Goal: Information Seeking & Learning: Learn about a topic

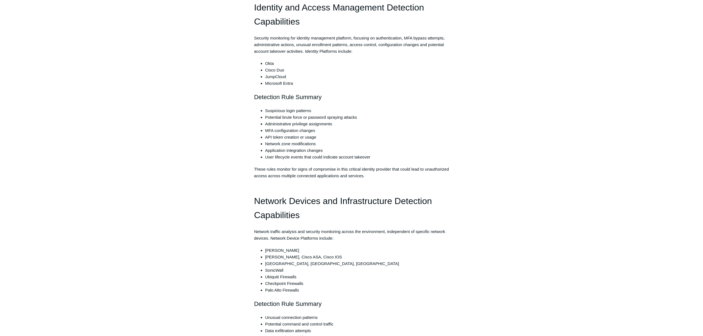
scroll to position [500, 0]
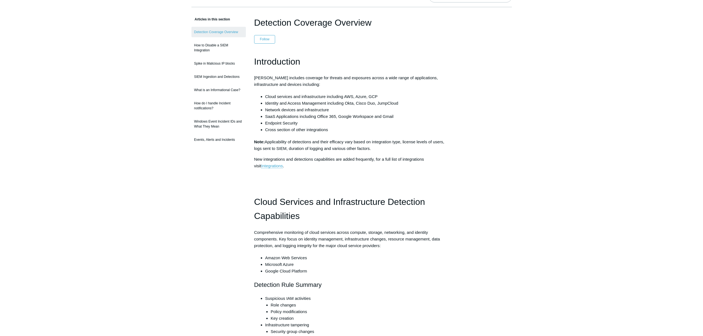
scroll to position [0, 0]
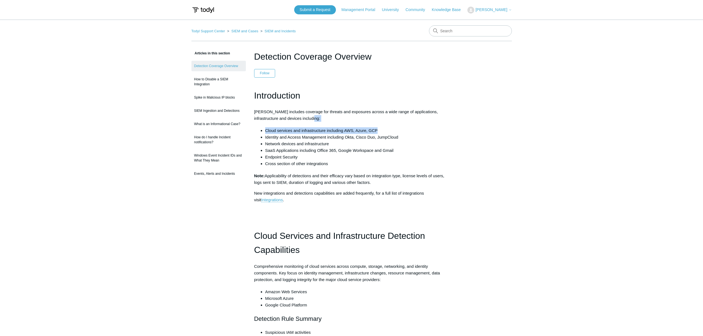
drag, startPoint x: 384, startPoint y: 129, endPoint x: 249, endPoint y: 124, distance: 135.5
drag, startPoint x: 268, startPoint y: 138, endPoint x: 358, endPoint y: 144, distance: 90.3
click at [358, 144] on ul "Cloud services and infrastructure including AWS, Azure, GCP Identity and Access…" at bounding box center [355, 147] width 190 height 40
click at [359, 144] on li "Network devices and infrastructure" at bounding box center [357, 144] width 184 height 7
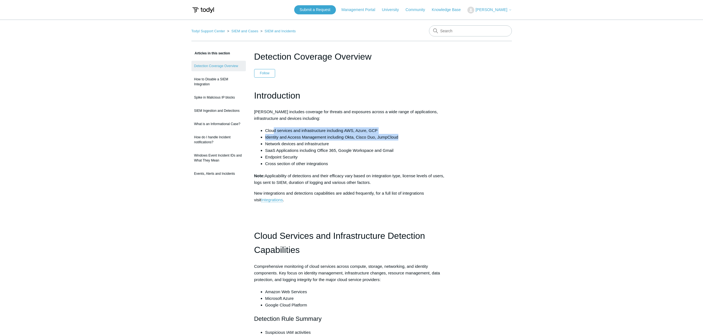
drag, startPoint x: 399, startPoint y: 137, endPoint x: 273, endPoint y: 132, distance: 126.2
click at [273, 132] on ul "Cloud services and infrastructure including AWS, Azure, GCP Identity and Access…" at bounding box center [355, 147] width 190 height 40
drag, startPoint x: 276, startPoint y: 144, endPoint x: 331, endPoint y: 144, distance: 55.3
click at [331, 144] on li "Network devices and infrastructure" at bounding box center [357, 144] width 184 height 7
click at [273, 151] on li "SaaS Applications including Office 365, Google Workspace and Gmail" at bounding box center [357, 150] width 184 height 7
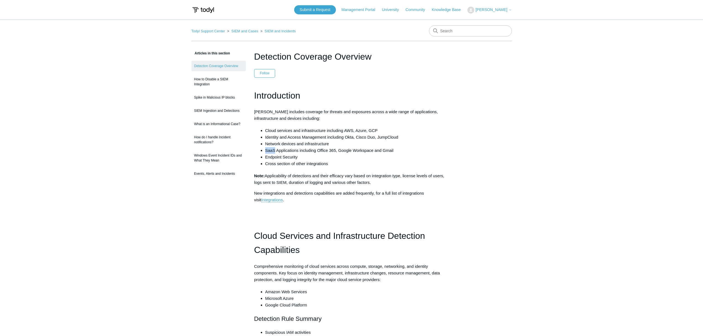
click at [273, 151] on li "SaaS Applications including Office 365, Google Workspace and Gmail" at bounding box center [357, 150] width 184 height 7
click at [290, 159] on li "Endpoint Security" at bounding box center [357, 157] width 184 height 7
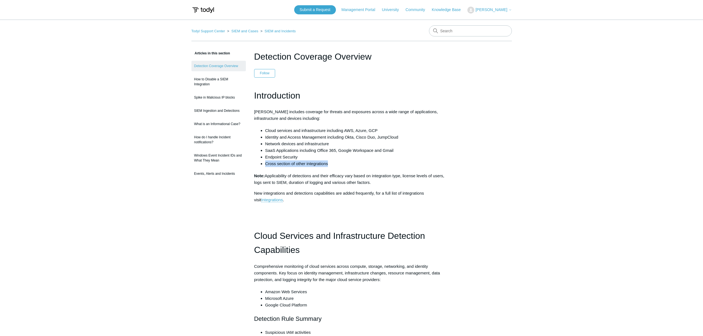
drag, startPoint x: 266, startPoint y: 163, endPoint x: 327, endPoint y: 168, distance: 61.4
drag, startPoint x: 254, startPoint y: 176, endPoint x: 390, endPoint y: 183, distance: 136.2
click at [390, 183] on p "Note: Applicability of detections and their efficacy vary based on integration …" at bounding box center [351, 179] width 195 height 13
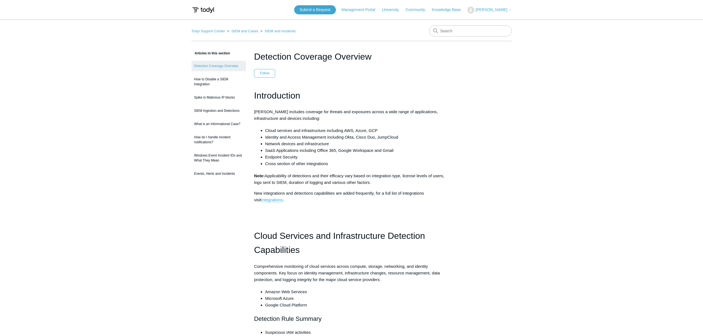
drag, startPoint x: 390, startPoint y: 183, endPoint x: 256, endPoint y: 177, distance: 134.5
click at [256, 177] on p "Note: Applicability of detections and their efficacy vary based on integration …" at bounding box center [351, 179] width 195 height 13
drag, startPoint x: 268, startPoint y: 193, endPoint x: 432, endPoint y: 199, distance: 164.8
drag, startPoint x: 274, startPoint y: 209, endPoint x: 273, endPoint y: 204, distance: 4.8
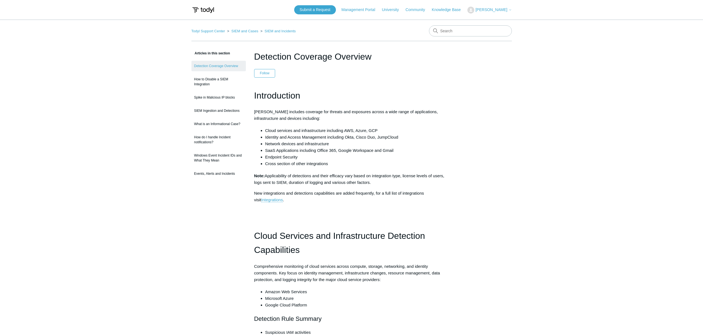
click at [274, 209] on p at bounding box center [351, 211] width 195 height 7
click at [292, 203] on p "New integrations and detections capabilities are added frequently, for a full l…" at bounding box center [351, 196] width 195 height 13
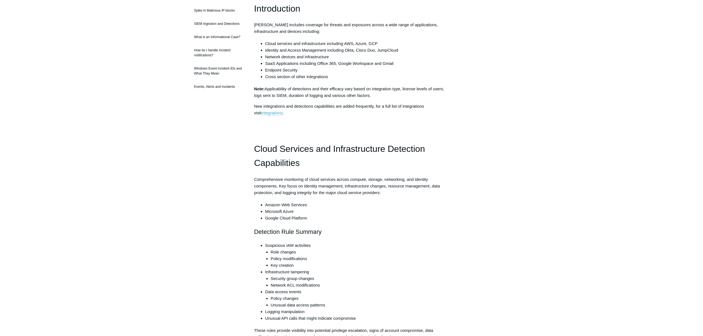
scroll to position [124, 0]
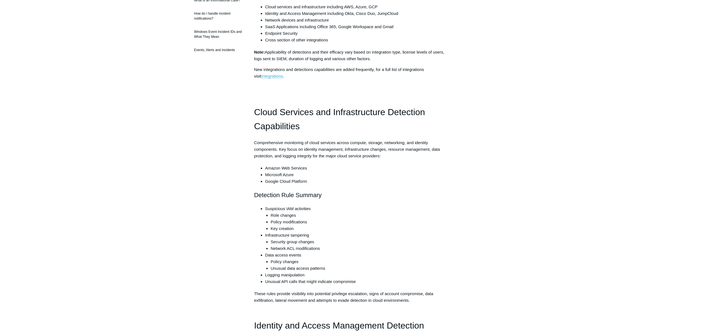
click at [292, 283] on li "Unusual API calls that might indicate compromise" at bounding box center [357, 282] width 184 height 7
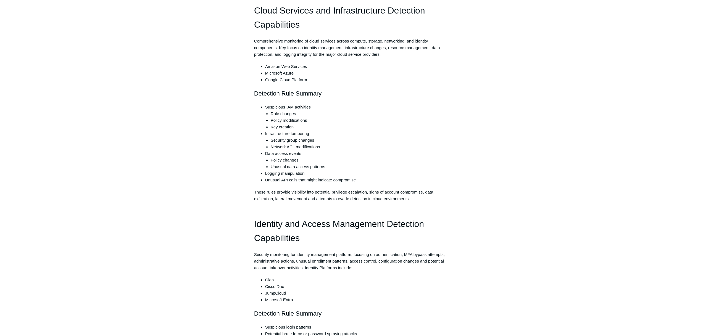
scroll to position [252, 0]
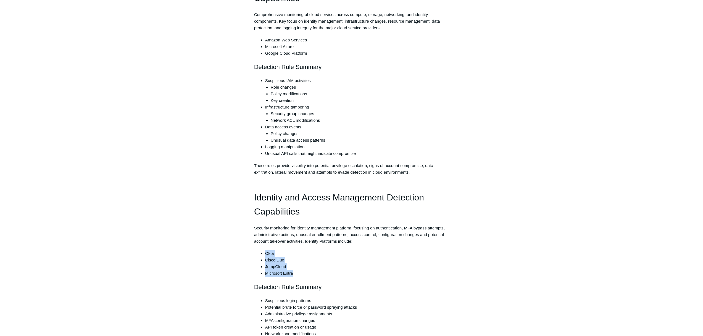
drag, startPoint x: 294, startPoint y: 267, endPoint x: 264, endPoint y: 251, distance: 34.6
click at [264, 251] on ul "Okta Cisco Duo JumpCloud Microsoft Entra" at bounding box center [355, 263] width 190 height 27
click at [265, 251] on li "Okta" at bounding box center [357, 253] width 184 height 7
drag, startPoint x: 264, startPoint y: 251, endPoint x: 291, endPoint y: 273, distance: 35.4
click at [291, 273] on ul "Okta Cisco Duo JumpCloud Microsoft Entra" at bounding box center [355, 263] width 190 height 27
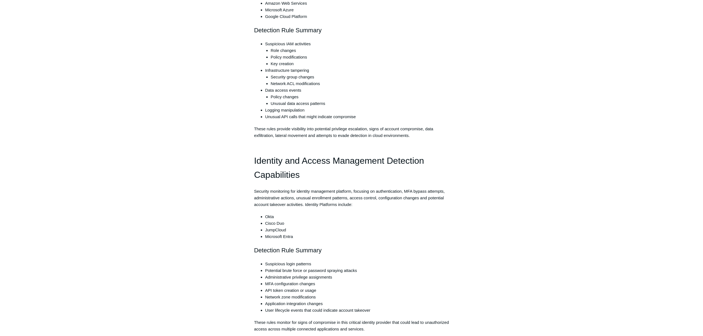
scroll to position [292, 0]
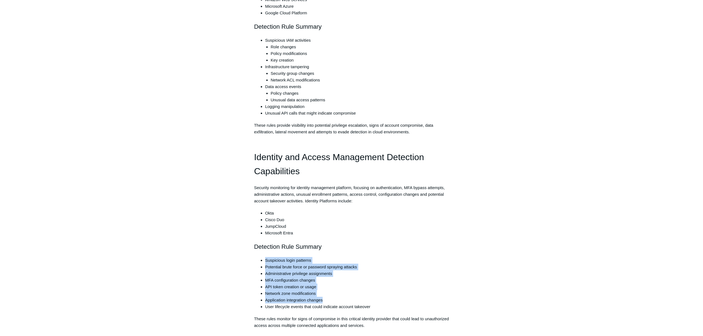
drag, startPoint x: 265, startPoint y: 263, endPoint x: 324, endPoint y: 300, distance: 69.7
click at [324, 300] on ul "Suspicious login patterns Potential brute force or password spraying attacks Ad…" at bounding box center [355, 283] width 190 height 53
click at [330, 300] on li "Application integration changes" at bounding box center [357, 300] width 184 height 7
drag, startPoint x: 330, startPoint y: 300, endPoint x: 281, endPoint y: 258, distance: 65.1
click at [281, 258] on ul "Suspicious login patterns Potential brute force or password spraying attacks Ad…" at bounding box center [355, 283] width 190 height 53
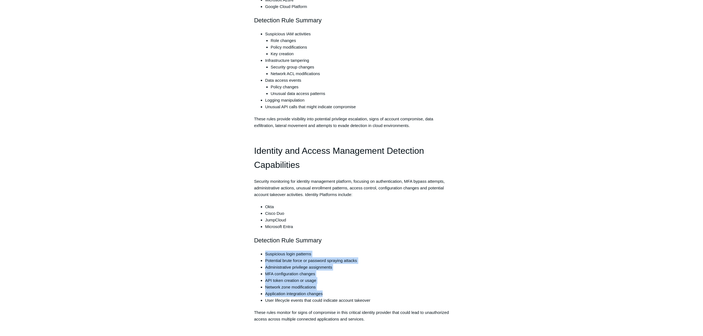
scroll to position [319, 0]
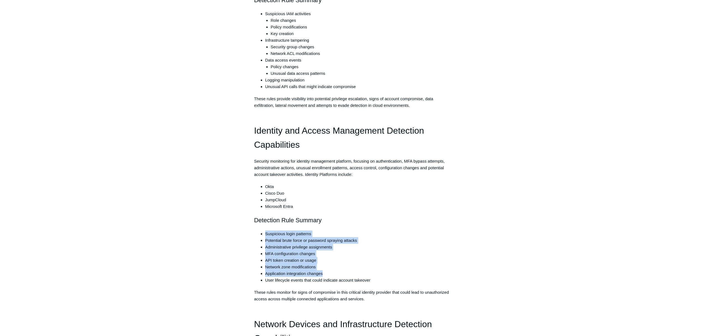
click at [277, 256] on li "MFA configuration changes" at bounding box center [357, 254] width 184 height 7
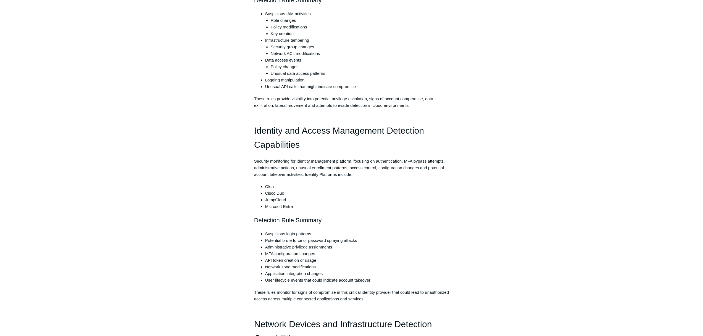
click at [277, 256] on li "MFA configuration changes" at bounding box center [357, 254] width 184 height 7
click at [282, 261] on li "API token creation or usage" at bounding box center [357, 260] width 184 height 7
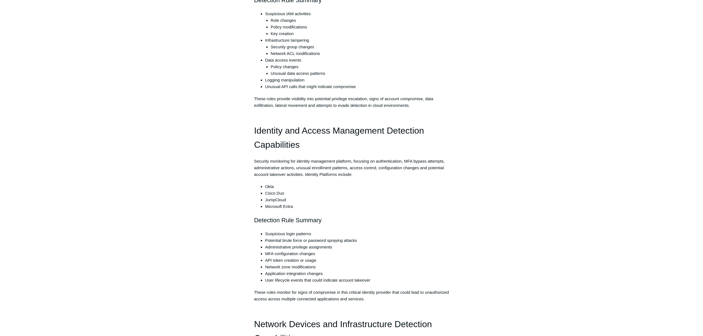
click at [265, 266] on li "Network zone modifications" at bounding box center [357, 267] width 184 height 7
click at [270, 275] on li "Application integration changes" at bounding box center [357, 274] width 184 height 7
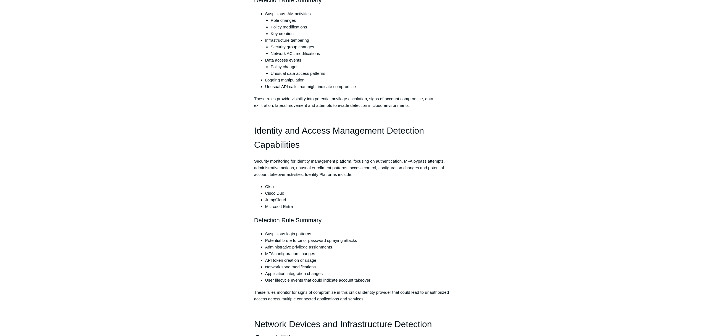
click at [270, 275] on li "Application integration changes" at bounding box center [357, 274] width 184 height 7
click at [272, 284] on li "User lifecycle events that could indicate account takeover" at bounding box center [357, 280] width 184 height 7
click at [270, 240] on li "Potential brute force or password spraying attacks" at bounding box center [357, 240] width 184 height 7
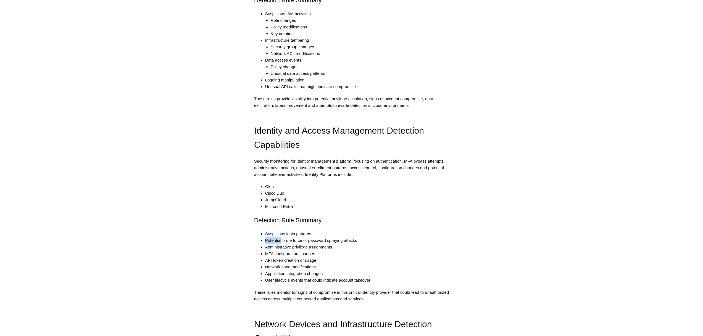
click at [270, 240] on li "Potential brute force or password spraying attacks" at bounding box center [357, 240] width 184 height 7
click at [271, 264] on li "Network zone modifications" at bounding box center [357, 267] width 184 height 7
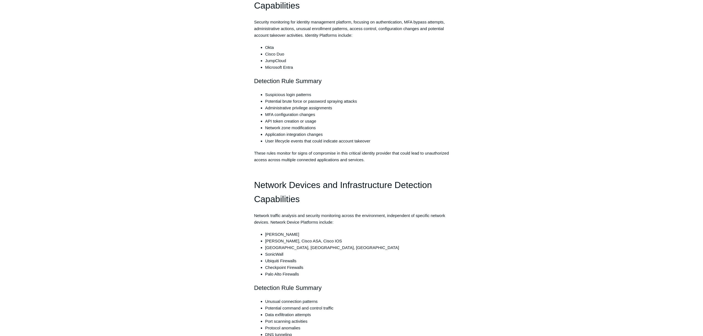
scroll to position [465, 0]
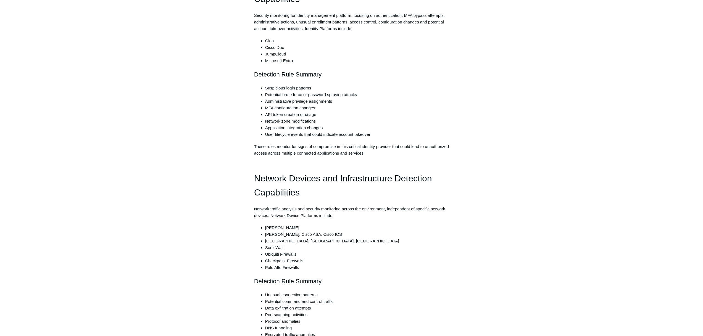
click at [297, 191] on h1 "Network Devices and Infrastructure Detection Capabilities" at bounding box center [351, 186] width 195 height 28
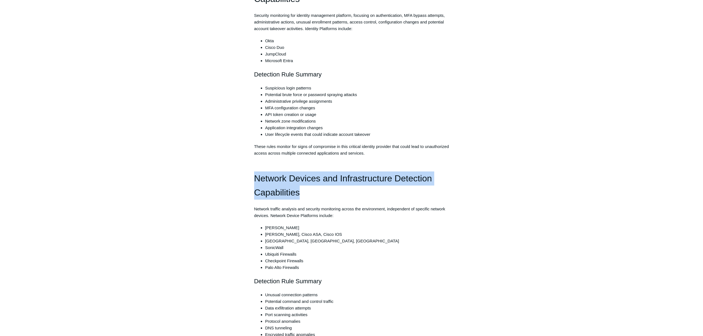
drag, startPoint x: 294, startPoint y: 192, endPoint x: 250, endPoint y: 178, distance: 46.3
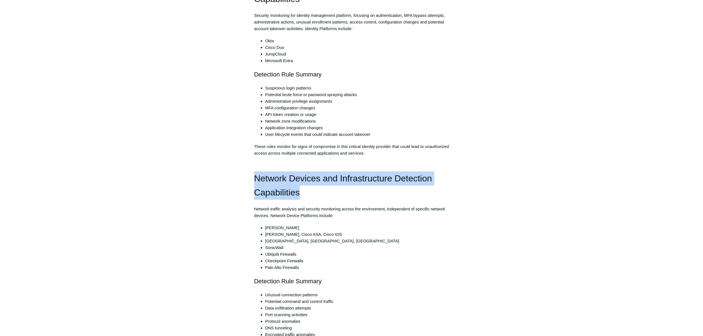
click at [312, 199] on h1 "Network Devices and Infrastructure Detection Capabilities" at bounding box center [351, 186] width 195 height 28
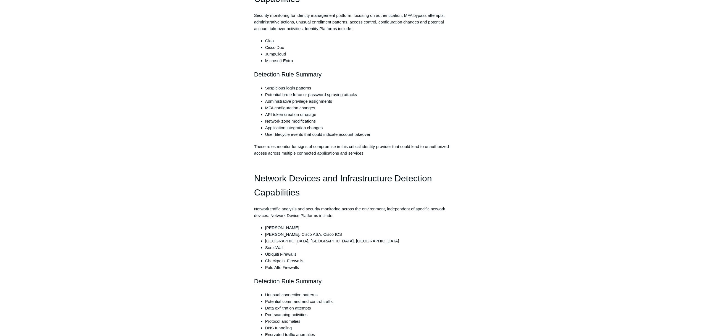
click at [312, 199] on h1 "Network Devices and Infrastructure Detection Capabilities" at bounding box center [351, 186] width 195 height 28
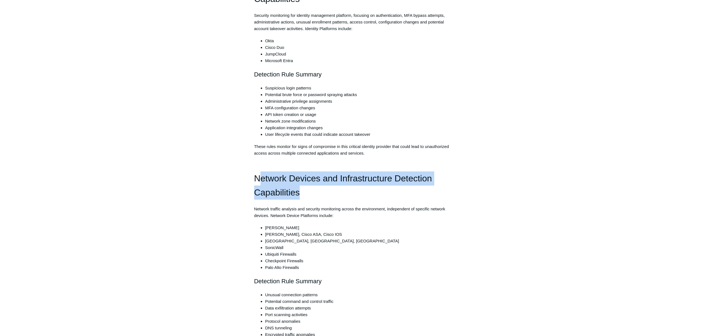
drag, startPoint x: 308, startPoint y: 197, endPoint x: 260, endPoint y: 183, distance: 50.3
click at [258, 178] on h1 "Network Devices and Infrastructure Detection Capabilities" at bounding box center [351, 186] width 195 height 28
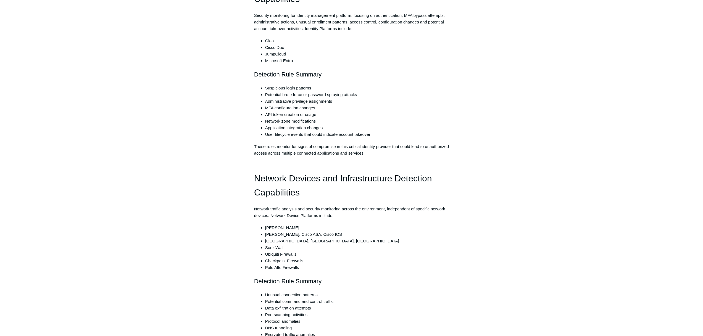
click at [281, 232] on li "[PERSON_NAME], Cisco ASA, Cisco IOS" at bounding box center [357, 234] width 184 height 7
click at [272, 229] on li "[PERSON_NAME]" at bounding box center [357, 228] width 184 height 7
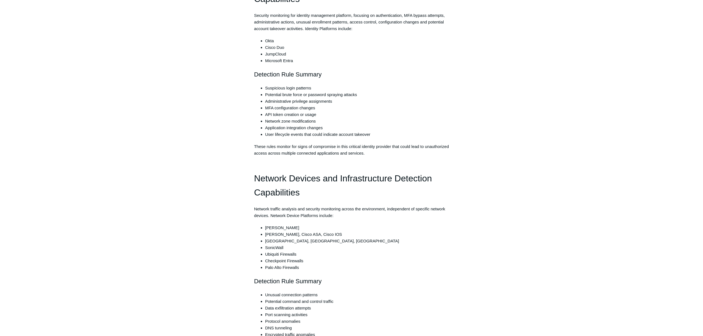
click at [274, 234] on li "[PERSON_NAME], Cisco ASA, Cisco IOS" at bounding box center [357, 234] width 184 height 7
click at [271, 248] on li "SonicWall" at bounding box center [357, 248] width 184 height 7
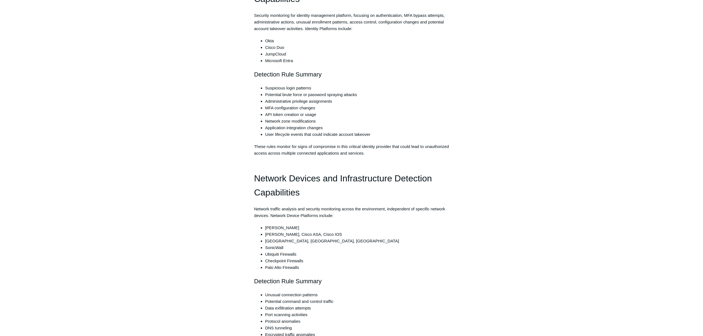
click at [272, 261] on li "Checkpoint Firewalls" at bounding box center [357, 261] width 184 height 7
click at [272, 267] on li "Palo Alto Firewalls" at bounding box center [357, 267] width 184 height 7
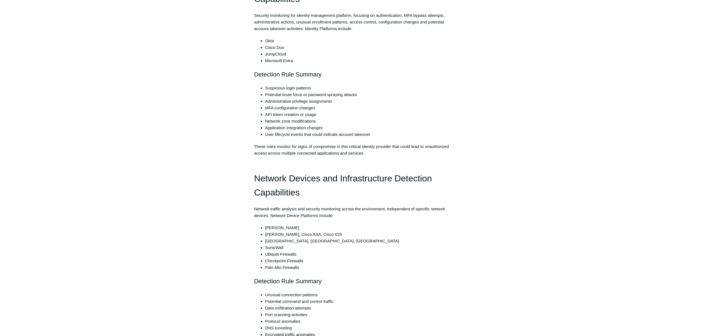
click at [272, 267] on li "Palo Alto Firewalls" at bounding box center [357, 267] width 184 height 7
click at [272, 252] on li "Ubiquiti Firewalls" at bounding box center [357, 254] width 184 height 7
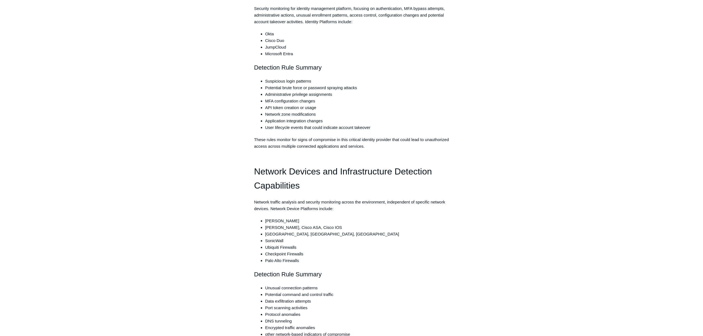
scroll to position [474, 0]
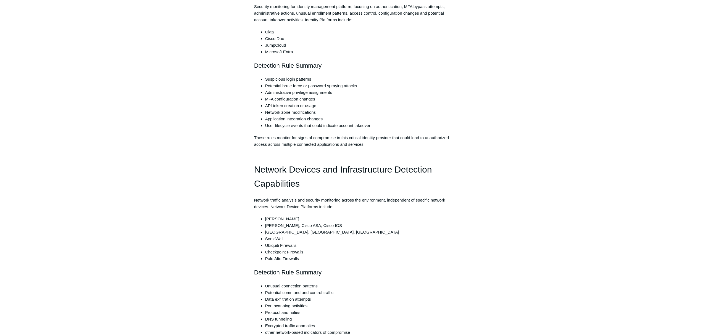
click at [277, 303] on li "Data exfiltration attempts" at bounding box center [357, 299] width 184 height 7
click at [280, 309] on li "Port scanning activities" at bounding box center [357, 306] width 184 height 7
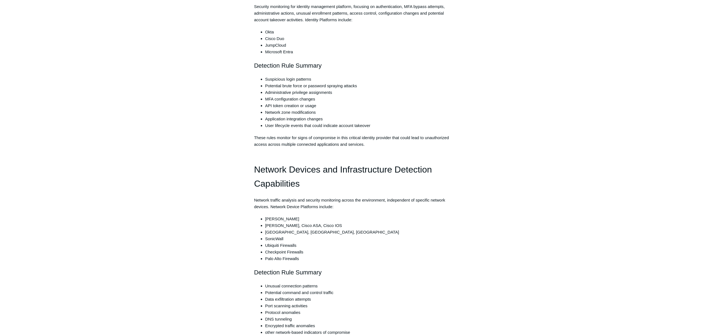
click at [280, 309] on li "Port scanning activities" at bounding box center [357, 306] width 184 height 7
click at [279, 312] on li "Protocol anomalies" at bounding box center [357, 313] width 184 height 7
click at [284, 319] on li "DNS tunneling" at bounding box center [357, 319] width 184 height 7
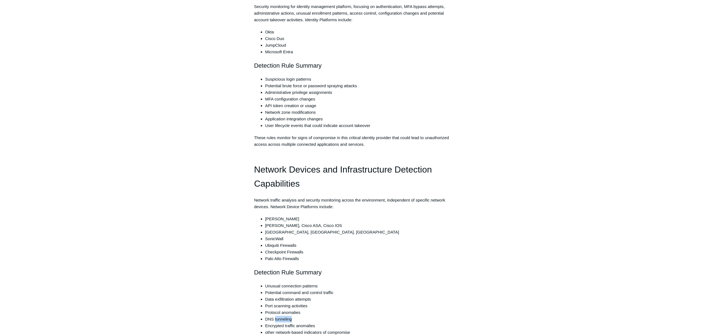
click at [284, 319] on li "DNS tunneling" at bounding box center [357, 319] width 184 height 7
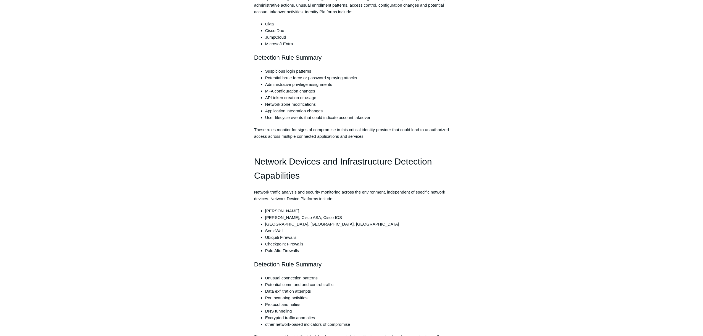
scroll to position [483, 0]
click at [285, 243] on li "Checkpoint Firewalls" at bounding box center [357, 243] width 184 height 7
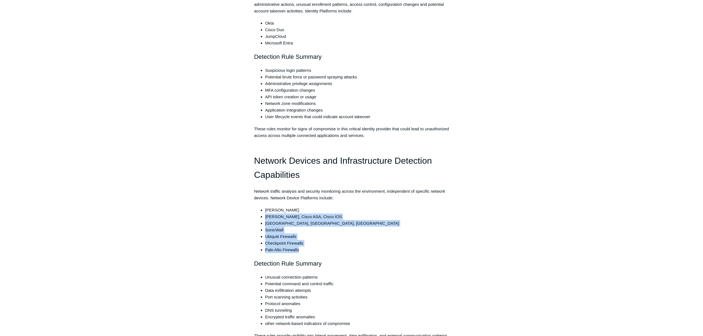
drag, startPoint x: 303, startPoint y: 255, endPoint x: 265, endPoint y: 209, distance: 59.2
click at [265, 209] on div "Introduction Todyl SIEM includes coverage for threats and exposures across a wi…" at bounding box center [351, 331] width 195 height 1450
click at [265, 209] on li "[PERSON_NAME]" at bounding box center [357, 210] width 184 height 7
drag, startPoint x: 265, startPoint y: 209, endPoint x: 317, endPoint y: 256, distance: 69.7
click at [293, 240] on ul "Todyl SASE Cisco Meraki, Cisco ASA, Cisco IOS [GEOGRAPHIC_DATA], [GEOGRAPHIC_DA…" at bounding box center [355, 230] width 190 height 46
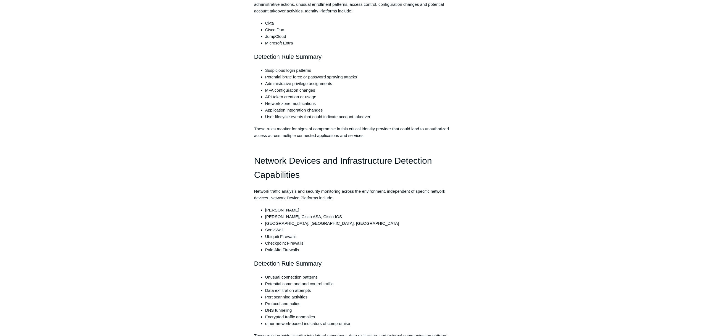
click at [317, 256] on div "Introduction Todyl SIEM includes coverage for threats and exposures across a wi…" at bounding box center [351, 331] width 195 height 1450
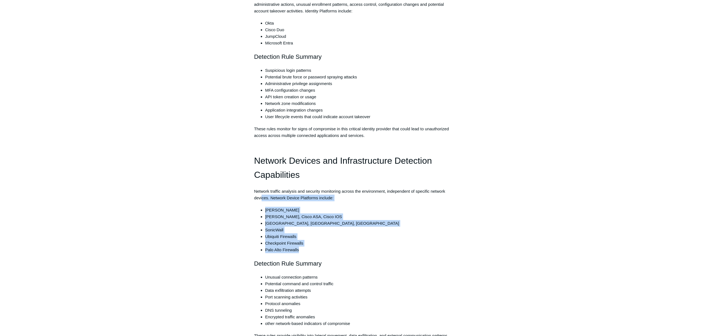
drag, startPoint x: 308, startPoint y: 251, endPoint x: 261, endPoint y: 201, distance: 68.2
click at [261, 201] on div "Introduction Todyl SIEM includes coverage for threats and exposures across a wi…" at bounding box center [351, 331] width 195 height 1450
click at [268, 209] on div "Introduction Todyl SIEM includes coverage for threats and exposures across a wi…" at bounding box center [351, 331] width 195 height 1450
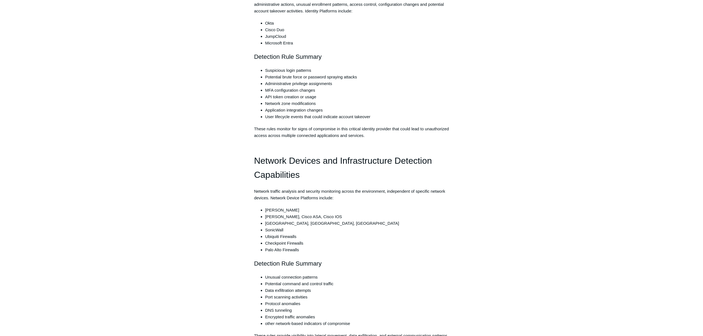
click at [270, 216] on li "[PERSON_NAME], Cisco ASA, Cisco IOS" at bounding box center [357, 217] width 184 height 7
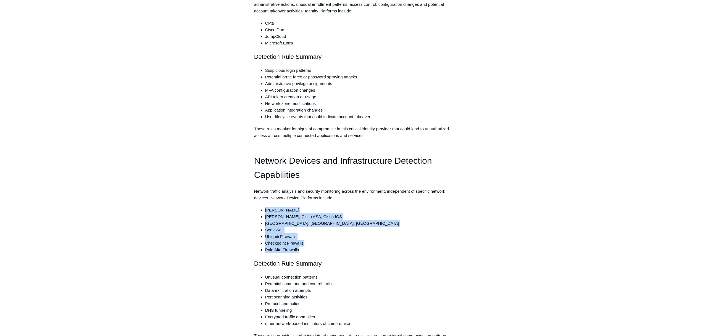
drag, startPoint x: 266, startPoint y: 211, endPoint x: 308, endPoint y: 252, distance: 58.9
click at [308, 252] on ul "Todyl SASE Cisco Meraki, Cisco ASA, Cisco IOS [GEOGRAPHIC_DATA], [GEOGRAPHIC_DA…" at bounding box center [355, 230] width 190 height 46
click at [308, 252] on li "Palo Alto Firewalls" at bounding box center [357, 250] width 184 height 7
drag, startPoint x: 308, startPoint y: 252, endPoint x: 263, endPoint y: 202, distance: 67.3
click at [263, 202] on div "Introduction Todyl SIEM includes coverage for threats and exposures across a wi…" at bounding box center [351, 331] width 195 height 1450
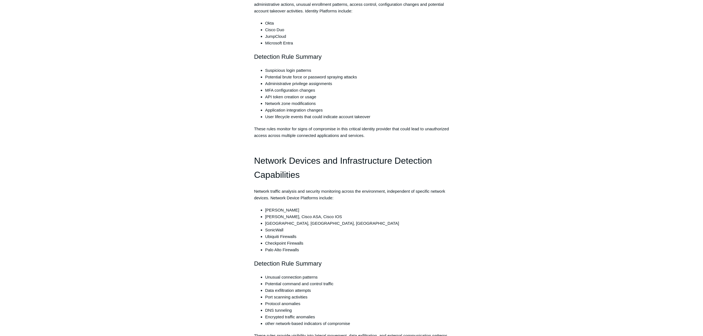
click at [281, 317] on li "Encrypted traffic anomalies" at bounding box center [357, 317] width 184 height 7
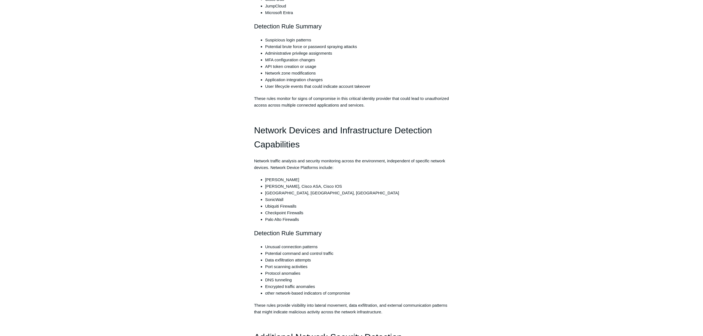
scroll to position [514, 0]
click at [285, 271] on li "Protocol anomalies" at bounding box center [357, 273] width 184 height 7
click at [279, 281] on li "DNS tunneling" at bounding box center [357, 279] width 184 height 7
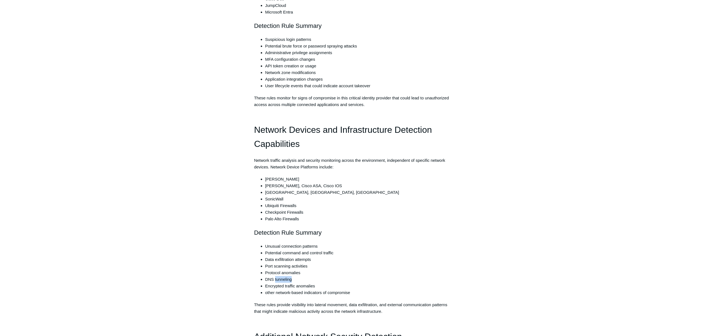
click at [279, 281] on li "DNS tunneling" at bounding box center [357, 279] width 184 height 7
click at [279, 295] on li "other network-based indicators of compromise" at bounding box center [357, 293] width 184 height 7
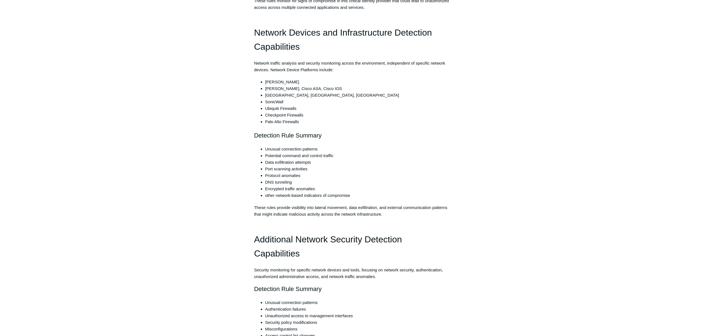
scroll to position [637, 0]
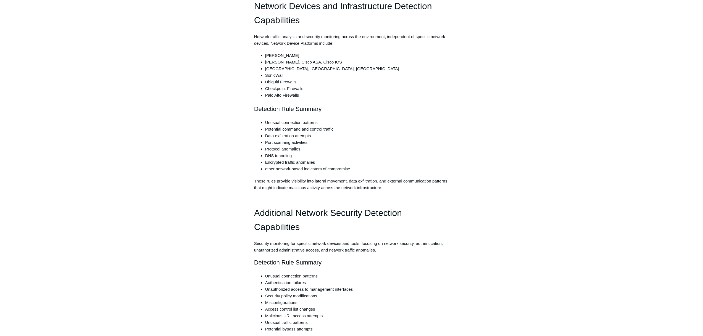
click at [281, 280] on li "Authentication failures" at bounding box center [357, 283] width 184 height 7
click at [281, 289] on li "Unauthorized access to management interfaces" at bounding box center [357, 289] width 184 height 7
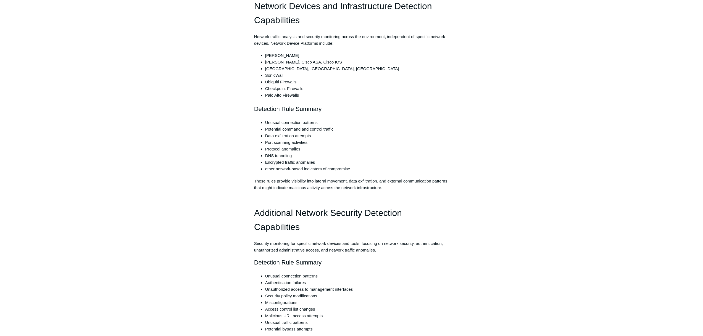
click at [281, 289] on li "Unauthorized access to management interfaces" at bounding box center [357, 289] width 184 height 7
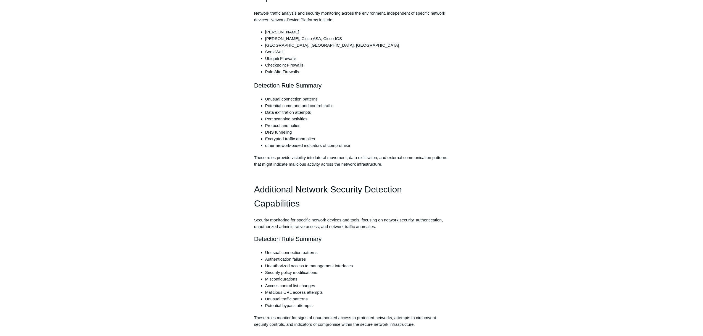
scroll to position [664, 0]
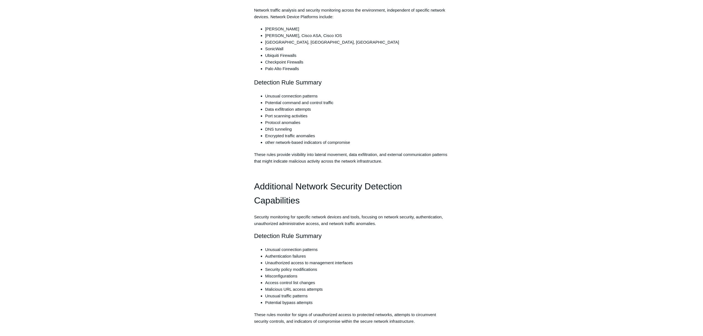
click at [283, 303] on li "Potential bypass attempts" at bounding box center [357, 303] width 184 height 7
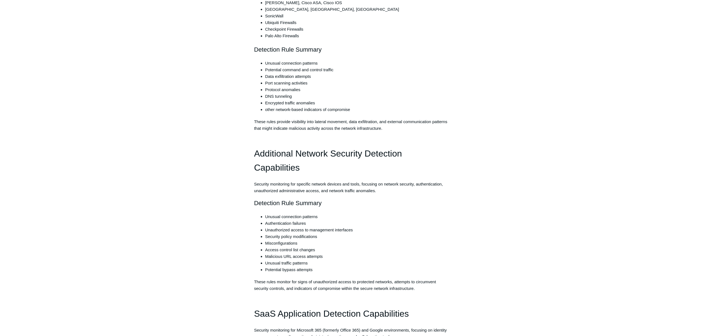
scroll to position [717, 0]
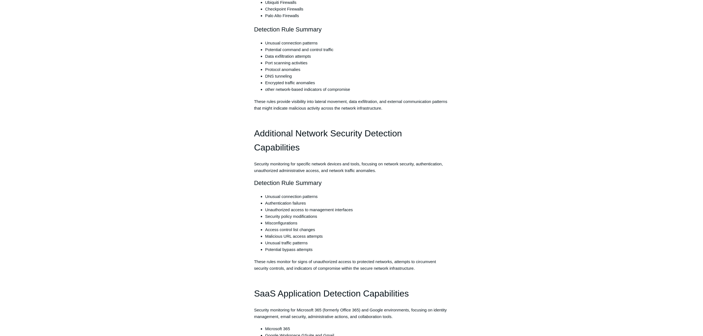
click at [289, 218] on li "Security policy modifications" at bounding box center [357, 216] width 184 height 7
click at [290, 235] on li "Malicious URL access attempts" at bounding box center [357, 236] width 184 height 7
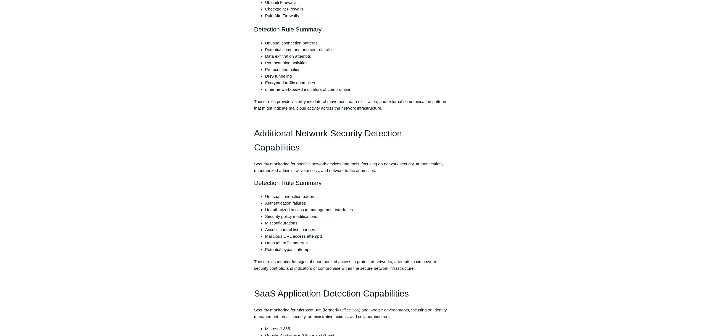
click at [290, 235] on li "Malicious URL access attempts" at bounding box center [357, 236] width 184 height 7
click at [290, 232] on li "Access control list changes" at bounding box center [357, 230] width 184 height 7
click at [290, 238] on li "Malicious URL access attempts" at bounding box center [357, 236] width 184 height 7
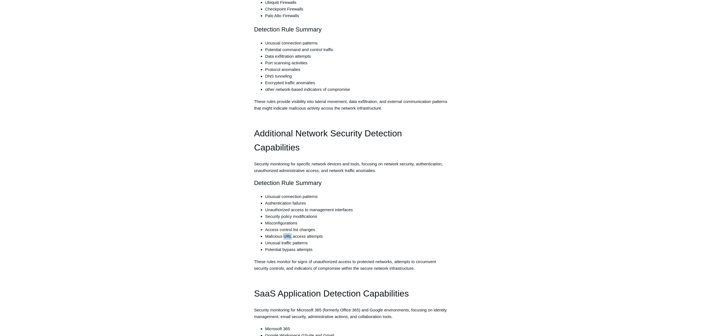
click at [290, 238] on li "Malicious URL access attempts" at bounding box center [357, 236] width 184 height 7
click at [290, 247] on li "Potential bypass attempts" at bounding box center [357, 250] width 184 height 7
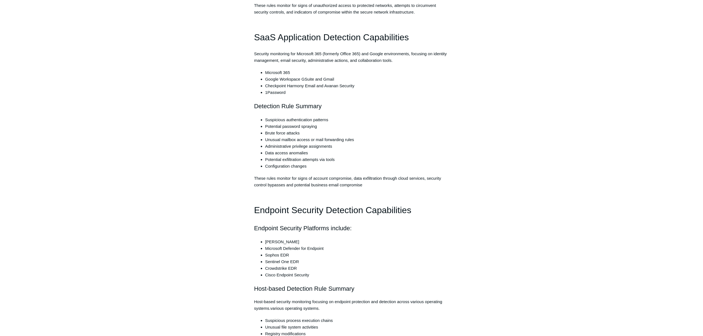
scroll to position [1026, 0]
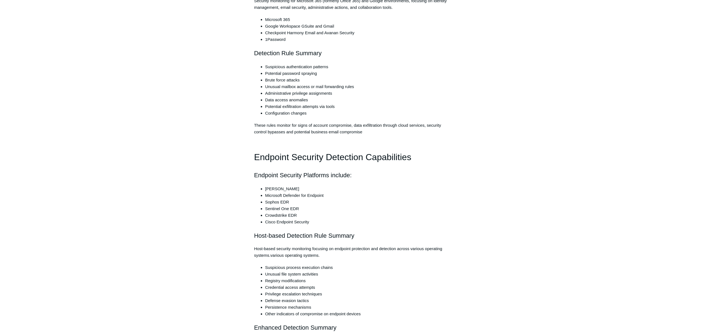
click at [357, 160] on h1 "Endpoint Security Detection Capabilities" at bounding box center [351, 157] width 195 height 14
click at [277, 176] on h2 "Endpoint Security Platforms include:" at bounding box center [351, 176] width 195 height 10
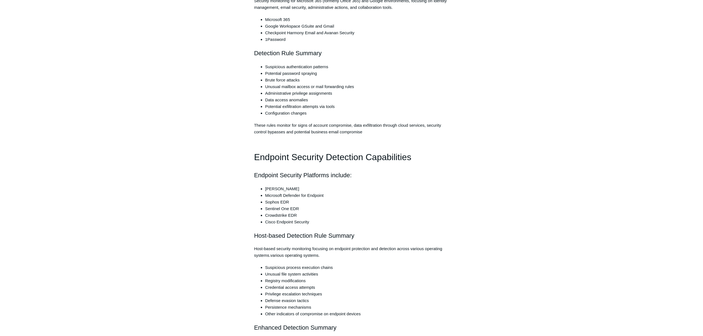
click at [277, 176] on h2 "Endpoint Security Platforms include:" at bounding box center [351, 176] width 195 height 10
drag, startPoint x: 263, startPoint y: 188, endPoint x: 324, endPoint y: 218, distance: 68.2
click at [324, 218] on ul "[PERSON_NAME] EDR Microsoft Defender for Endpoint Sophos EDR Sentinel One EDR C…" at bounding box center [355, 206] width 190 height 40
drag, startPoint x: 324, startPoint y: 219, endPoint x: 264, endPoint y: 190, distance: 66.7
click at [264, 190] on ul "[PERSON_NAME] EDR Microsoft Defender for Endpoint Sophos EDR Sentinel One EDR C…" at bounding box center [355, 206] width 190 height 40
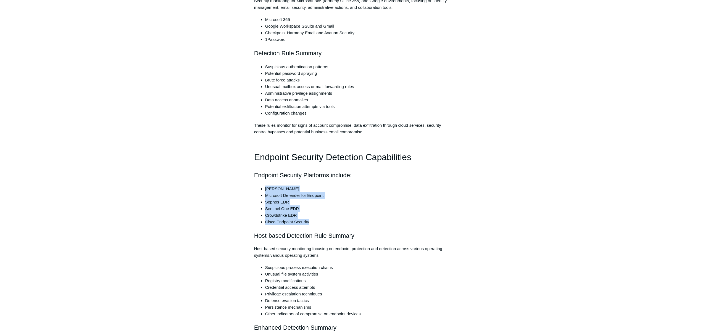
click at [265, 190] on li "[PERSON_NAME]" at bounding box center [357, 189] width 184 height 7
drag, startPoint x: 299, startPoint y: 221, endPoint x: 317, endPoint y: 224, distance: 18.3
click at [306, 223] on ul "[PERSON_NAME] EDR Microsoft Defender for Endpoint Sophos EDR Sentinel One EDR C…" at bounding box center [355, 206] width 190 height 40
click at [321, 223] on li "Cisco Endpoint Security" at bounding box center [357, 222] width 184 height 7
drag, startPoint x: 321, startPoint y: 223, endPoint x: 258, endPoint y: 189, distance: 71.4
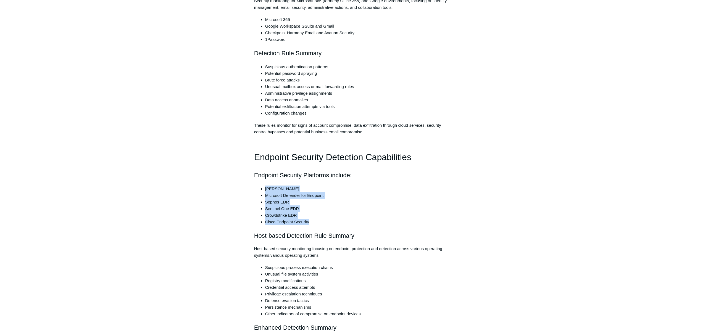
click at [269, 192] on li "[PERSON_NAME]" at bounding box center [357, 189] width 184 height 7
drag, startPoint x: 267, startPoint y: 190, endPoint x: 356, endPoint y: 242, distance: 102.5
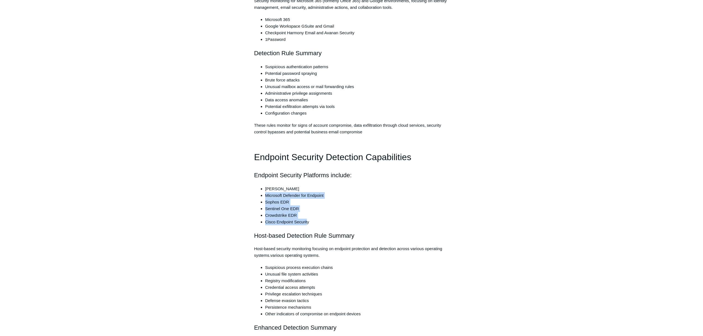
drag, startPoint x: 308, startPoint y: 223, endPoint x: 267, endPoint y: 195, distance: 49.3
click at [267, 195] on ul "[PERSON_NAME] EDR Microsoft Defender for Endpoint Sophos EDR Sentinel One EDR C…" at bounding box center [355, 206] width 190 height 40
drag, startPoint x: 266, startPoint y: 190, endPoint x: 341, endPoint y: 231, distance: 85.0
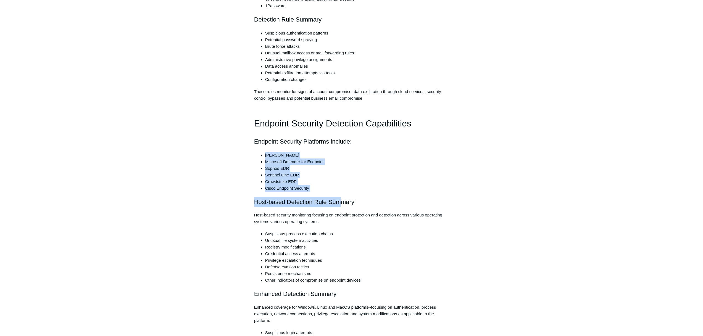
scroll to position [1071, 0]
